Goal: Find specific page/section: Find specific page/section

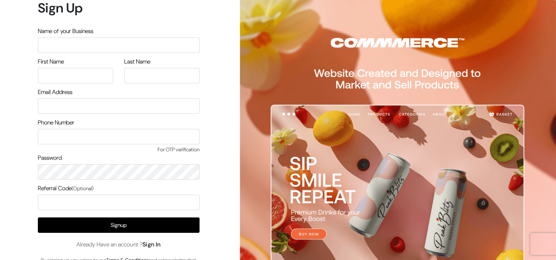
click at [156, 247] on link "Sign In" at bounding box center [151, 245] width 18 height 8
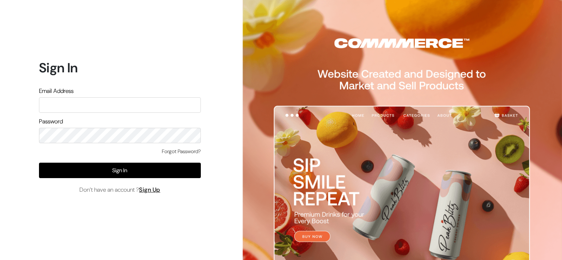
click at [102, 112] on input "text" at bounding box center [120, 104] width 162 height 15
type input "themouldmarket@gmail.com"
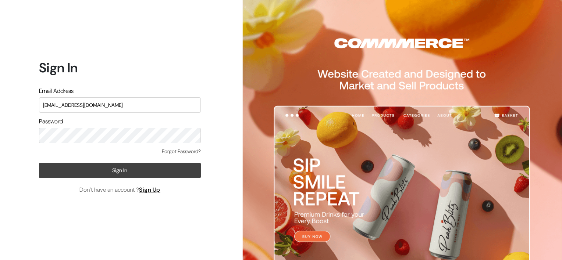
click at [141, 168] on button "Sign In" at bounding box center [120, 170] width 162 height 15
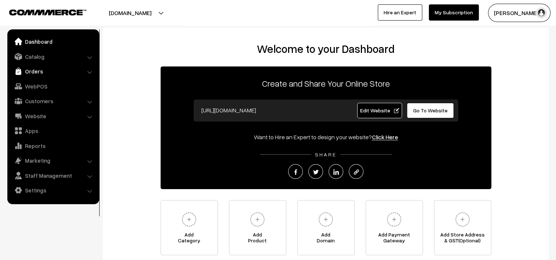
click at [30, 71] on link "Orders" at bounding box center [53, 71] width 88 height 13
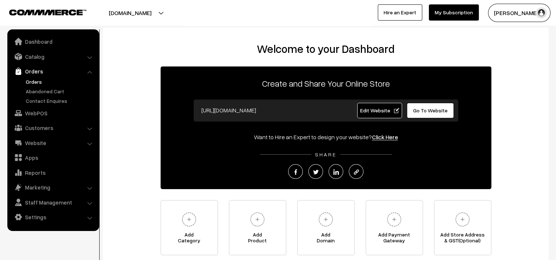
click at [31, 82] on link "Orders" at bounding box center [60, 82] width 73 height 8
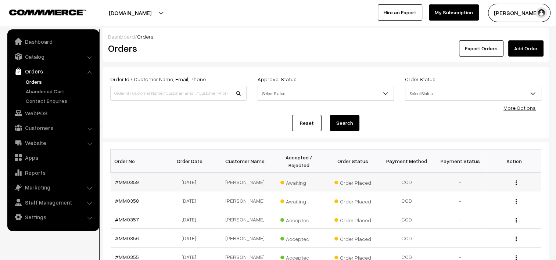
scroll to position [37, 0]
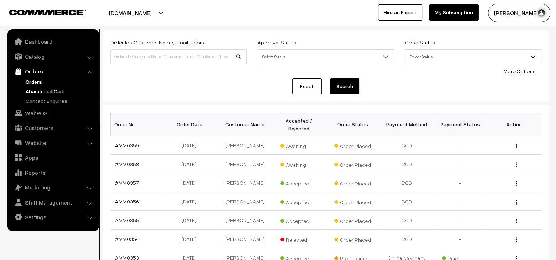
click at [56, 88] on link "Abandoned Cart" at bounding box center [60, 92] width 73 height 8
